Goal: Check status: Check status

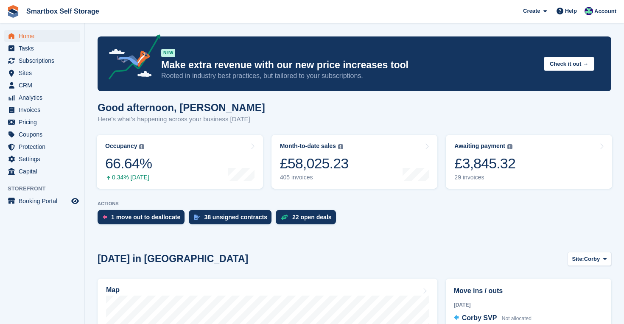
click at [31, 36] on span "Home" at bounding box center [44, 36] width 51 height 12
click at [28, 38] on span "Home" at bounding box center [44, 36] width 51 height 12
click at [300, 219] on div "21 open deals" at bounding box center [311, 217] width 39 height 7
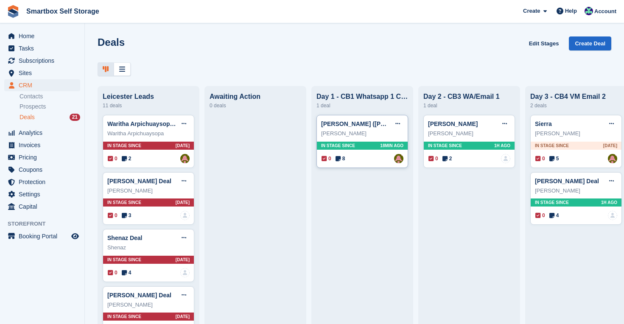
click at [376, 144] on div "In stage since 18MIN AGO" at bounding box center [362, 146] width 91 height 8
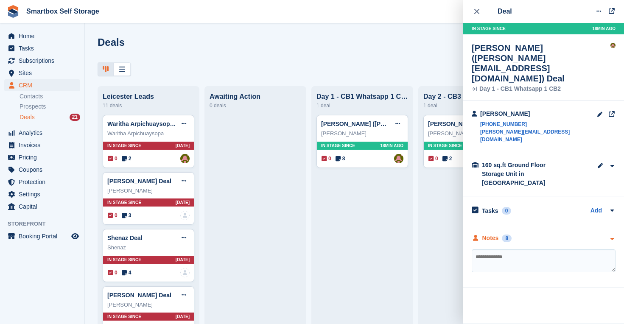
click at [480, 234] on div "Notes 8" at bounding box center [492, 238] width 40 height 9
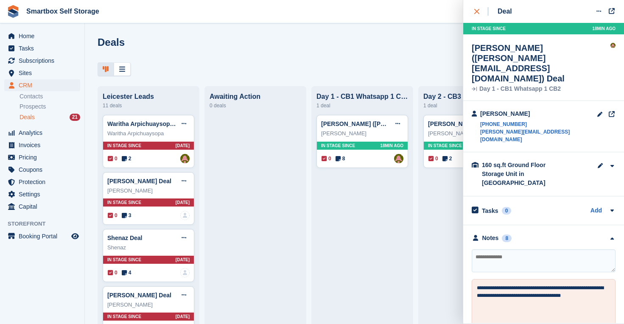
click at [476, 11] on icon "close" at bounding box center [476, 11] width 5 height 5
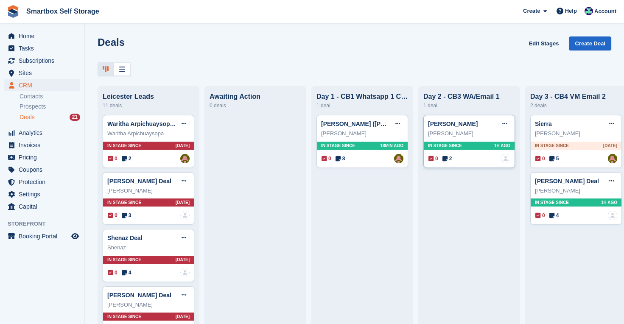
click at [469, 144] on div "In stage since 1H AGO" at bounding box center [469, 146] width 91 height 8
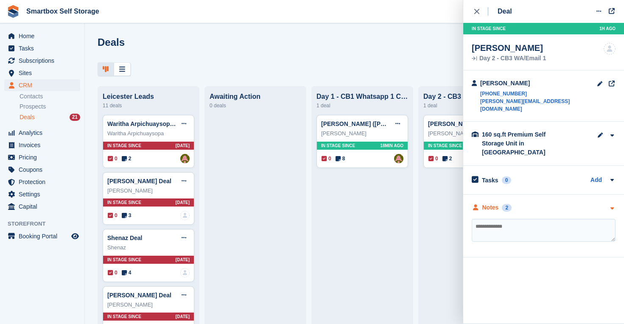
click at [491, 203] on div "Notes" at bounding box center [491, 207] width 17 height 9
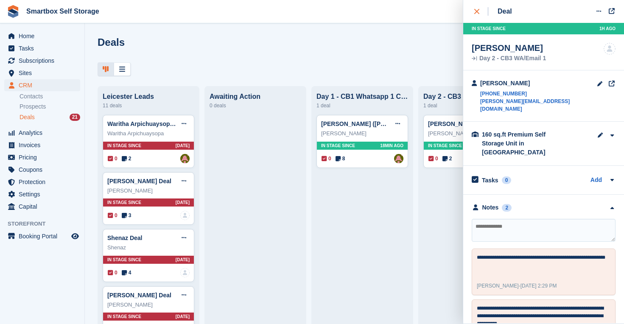
click at [478, 11] on icon "close" at bounding box center [476, 11] width 5 height 5
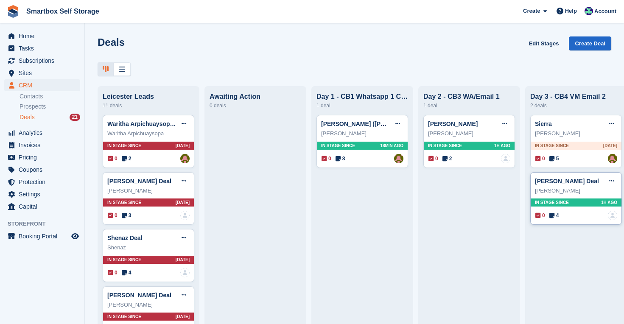
click at [587, 202] on div "In stage since 1H AGO" at bounding box center [576, 203] width 91 height 8
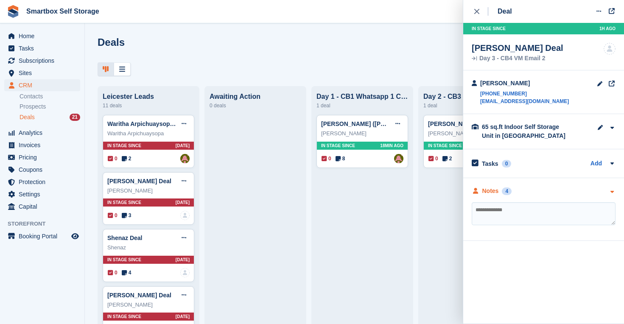
click at [493, 193] on div "Notes" at bounding box center [491, 191] width 17 height 9
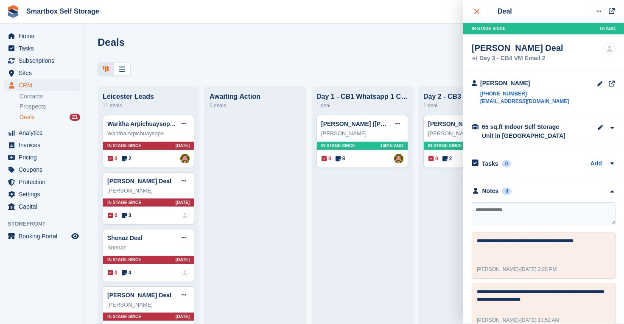
click at [476, 9] on icon "close" at bounding box center [476, 11] width 5 height 5
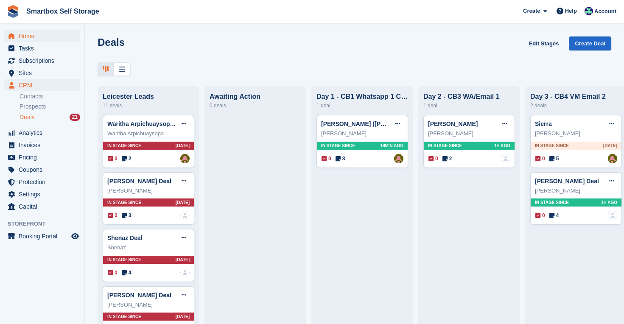
click at [34, 33] on span "Home" at bounding box center [44, 36] width 51 height 12
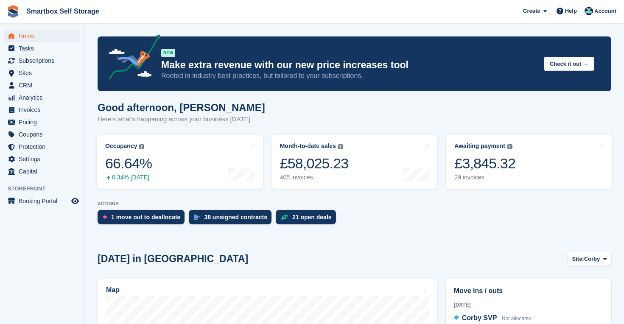
click at [197, 13] on span "Smartbox Self Storage Create Subscription Invoice Contact Deal Discount Page He…" at bounding box center [312, 11] width 624 height 23
